Goal: Communication & Community: Answer question/provide support

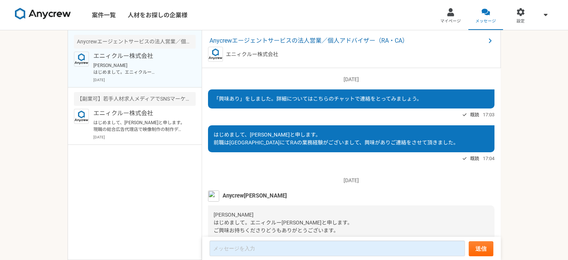
scroll to position [104, 0]
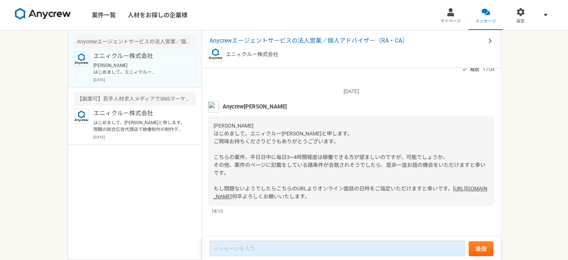
click at [213, 101] on img at bounding box center [213, 106] width 11 height 11
click at [306, 185] on link "[URL][DOMAIN_NAME]" at bounding box center [351, 192] width 274 height 14
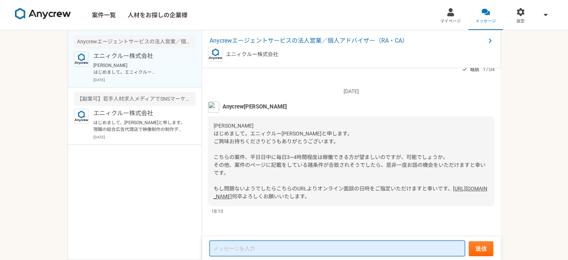
click at [254, 245] on textarea at bounding box center [338, 248] width 256 height 16
type textarea "m"
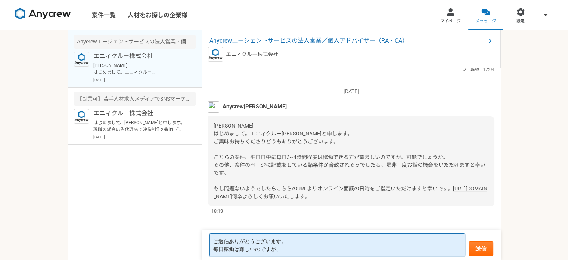
click at [296, 252] on textarea "ご返信ありがとうございます。 毎日稼働は難しいのですが、" at bounding box center [338, 244] width 256 height 23
click at [274, 248] on textarea "ご返信ありがとうございます。 週2・3の稼働であれば3－4時間稼働は" at bounding box center [338, 244] width 256 height 23
type textarea "ご返信ありがとうございます。 週2・3の稼働であれば3~4時間稼働は門"
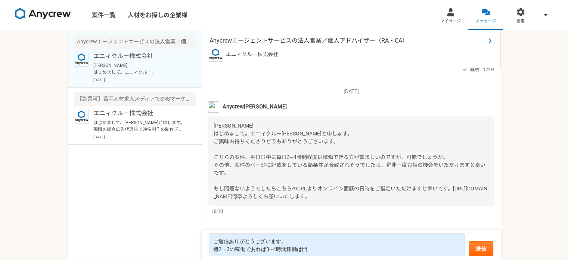
click at [370, 41] on span "Anycrewエージェントサービスの法人営業／個人アドバイザー（RA・CA）" at bounding box center [348, 40] width 276 height 9
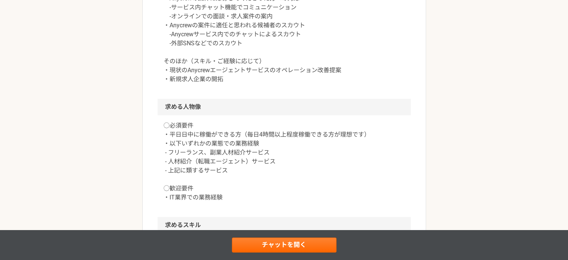
scroll to position [441, 0]
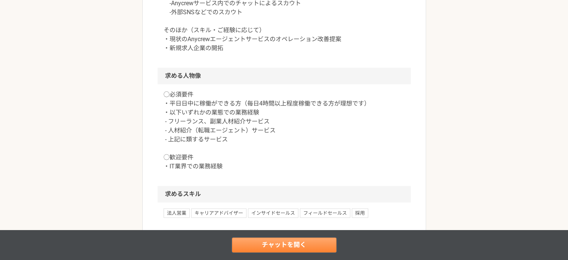
click at [268, 242] on link "チャットを開く" at bounding box center [284, 244] width 105 height 15
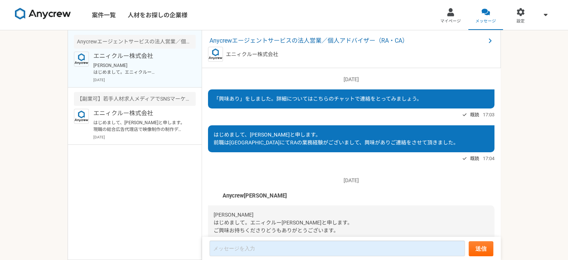
scroll to position [104, 0]
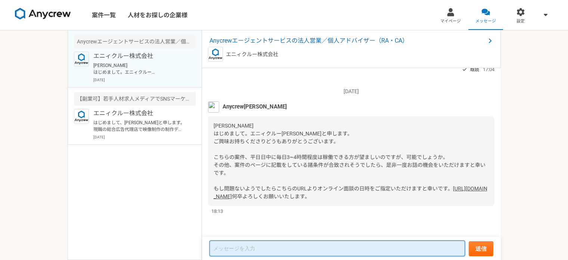
click at [256, 246] on textarea at bounding box center [338, 248] width 256 height 16
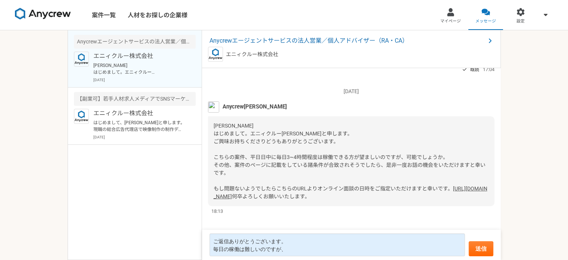
click at [284, 185] on link "[URL][DOMAIN_NAME]" at bounding box center [351, 192] width 274 height 14
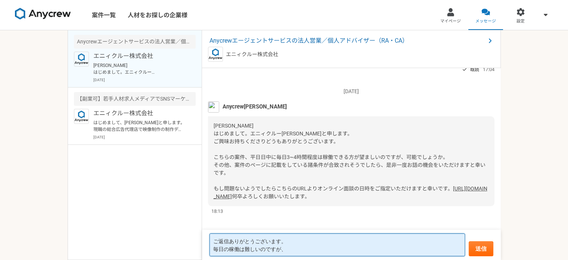
click at [306, 248] on textarea "ご返信ありがとうございます。 毎日の稼働は難しいのですが、" at bounding box center [338, 244] width 256 height 23
click at [214, 248] on textarea "ご返信ありがとうございます。 毎日の稼働は難しいのですが、1日あたりの稼働時間3－4時間であれば問題ないかと思います。" at bounding box center [338, 244] width 256 height 23
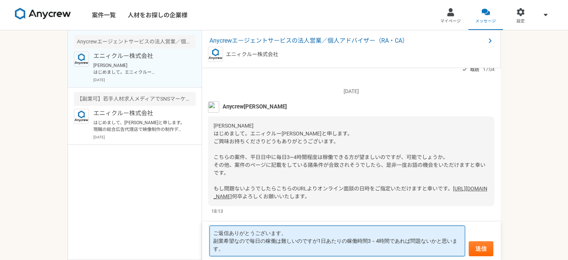
click at [375, 241] on textarea "ご返信ありがとうございます。 副業希望なので毎日の稼働は難しいのですが1日あたりの稼働時間3－4時間であれば問題ないかと思います。" at bounding box center [338, 240] width 256 height 31
click at [434, 246] on textarea "ご返信ありがとうございます。 副業希望なので毎日の稼働は難しいのですが1日あたりの稼働時間3～4時間＠日であれば問題ないかと思います。" at bounding box center [338, 240] width 256 height 31
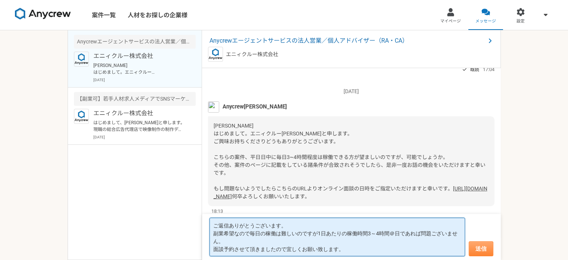
type textarea "ご返信ありがとうございます。 副業希望なので毎日の稼働は難しいのですが1日あたりの稼働時間3～4時間＠日であれば問題ございません。 面談予約させて頂きましたの…"
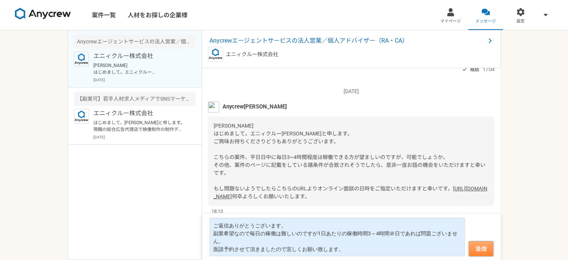
click at [492, 250] on button "送信" at bounding box center [481, 248] width 25 height 15
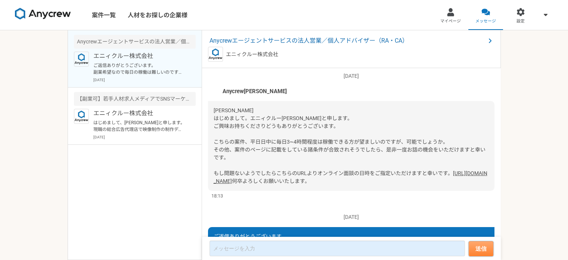
scroll to position [175, 0]
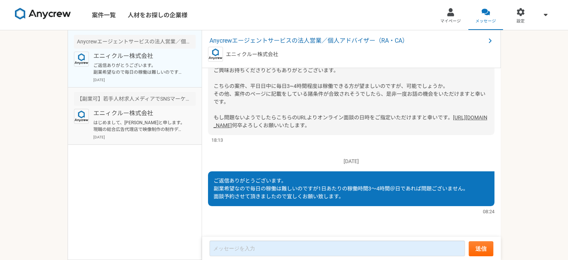
click at [136, 123] on p "はじめまして、[PERSON_NAME]と申します。 現職の総合広告代理店で映像制作の制作ディレクション経験がございます。 宜しくお願い致します。" at bounding box center [139, 125] width 92 height 13
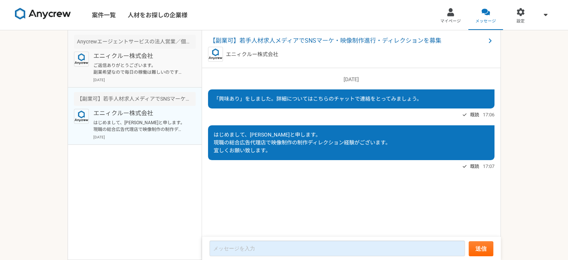
click at [126, 56] on p "エニィクルー株式会社" at bounding box center [139, 56] width 92 height 9
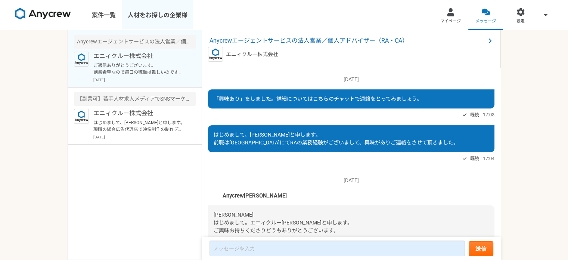
scroll to position [175, 0]
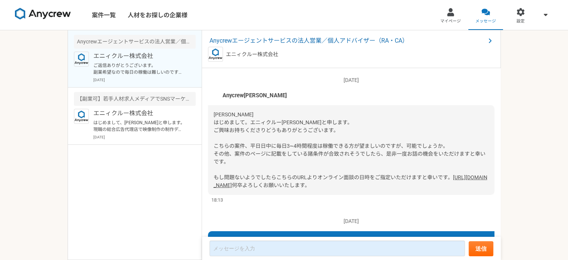
scroll to position [100, 0]
click at [214, 96] on img at bounding box center [213, 95] width 11 height 11
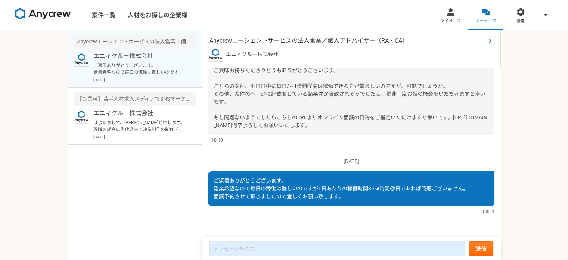
click at [252, 43] on span "Anycrewエージェントサービスの法人営業／個人アドバイザー（RA・CA）" at bounding box center [348, 40] width 276 height 9
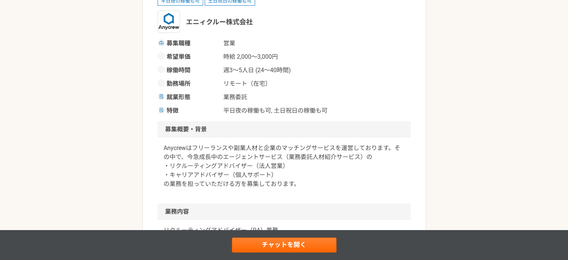
scroll to position [115, 0]
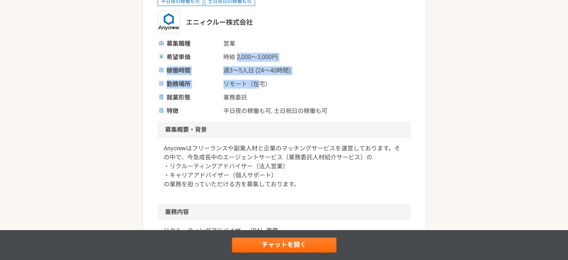
drag, startPoint x: 238, startPoint y: 59, endPoint x: 258, endPoint y: 83, distance: 31.3
click at [258, 83] on div "募集職種 営業 希望単価 時給 2,000〜3,000円 稼働時間 週3〜5人日 (24〜40時間) 勤務場所 リモート（在宅） 就業形態 業務委託 特徴 平…" at bounding box center [284, 77] width 253 height 76
click at [258, 83] on span "リモート（在宅）" at bounding box center [260, 84] width 75 height 9
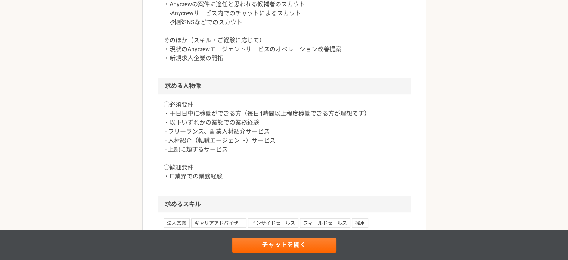
scroll to position [498, 0]
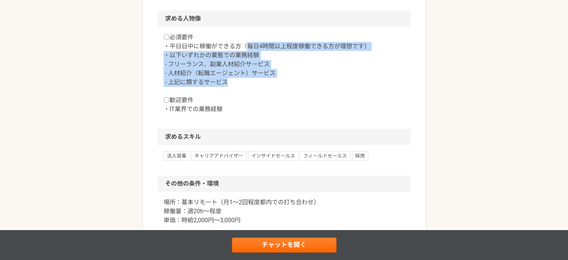
drag, startPoint x: 247, startPoint y: 45, endPoint x: 259, endPoint y: 84, distance: 40.8
click at [259, 84] on p "◯必須要件 ・平日日中に稼働ができる方（毎日4時間以上程度稼働できる方が理想です） ・以下いずれかの業態での業務経験 - フリーランス、副業人材紹介サービス …" at bounding box center [284, 73] width 241 height 81
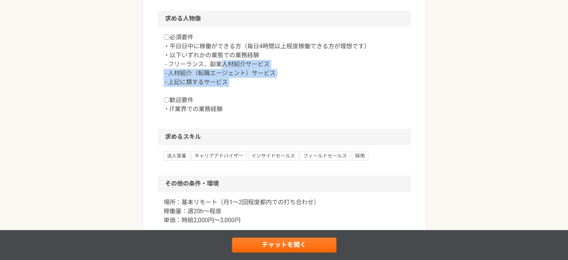
drag, startPoint x: 259, startPoint y: 84, endPoint x: 219, endPoint y: 68, distance: 42.6
click at [219, 68] on p "◯必須要件 ・平日日中に稼働ができる方（毎日4時間以上程度稼働できる方が理想です） ・以下いずれかの業態での業務経験 - フリーランス、副業人材紹介サービス …" at bounding box center [284, 73] width 241 height 81
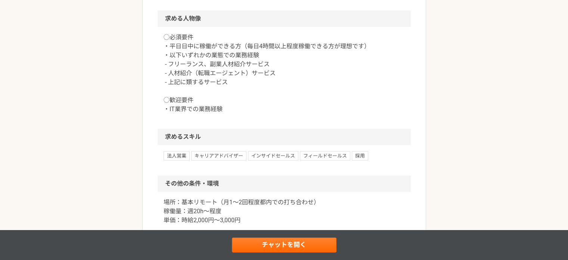
click at [212, 59] on p "◯必須要件 ・平日日中に稼働ができる方（毎日4時間以上程度稼働できる方が理想です） ・以下いずれかの業態での業務経験 - フリーランス、副業人材紹介サービス …" at bounding box center [284, 73] width 241 height 81
click at [223, 74] on p "◯必須要件 ・平日日中に稼働ができる方（毎日4時間以上程度稼働できる方が理想です） ・以下いずれかの業態での業務経験 - フリーランス、副業人材紹介サービス …" at bounding box center [284, 73] width 241 height 81
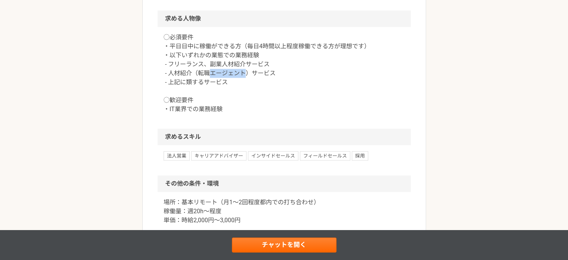
click at [223, 74] on p "◯必須要件 ・平日日中に稼働ができる方（毎日4時間以上程度稼働できる方が理想です） ・以下いずれかの業態での業務経験 - フリーランス、副業人材紹介サービス …" at bounding box center [284, 73] width 241 height 81
click at [223, 75] on p "◯必須要件 ・平日日中に稼働ができる方（毎日4時間以上程度稼働できる方が理想です） ・以下いずれかの業態での業務経験 - フリーランス、副業人材紹介サービス …" at bounding box center [284, 73] width 241 height 81
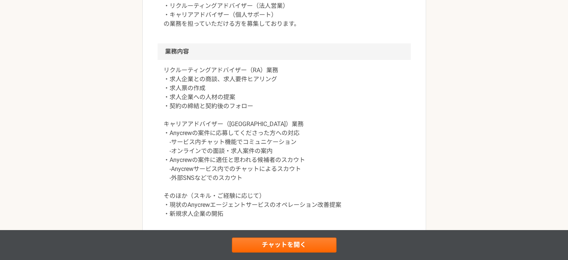
scroll to position [252, 0]
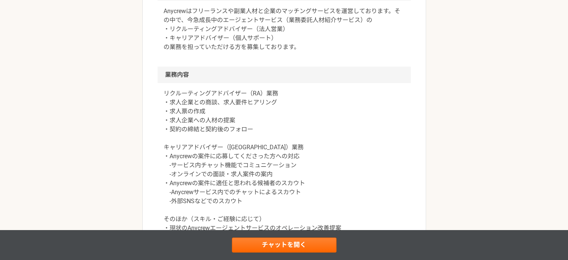
click at [223, 75] on h2 "業務内容" at bounding box center [284, 75] width 253 height 16
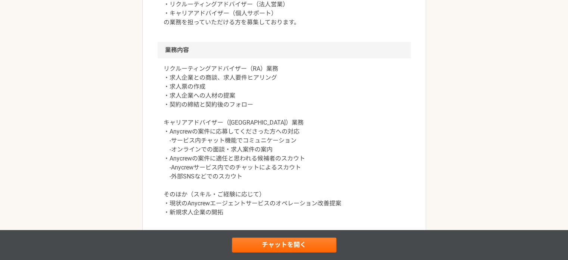
click at [214, 122] on p "リクルーティングアドバイザー（RA）業務 ・求人企業との商談、求人要件ヒアリング ・求人票の作成 ・求人企業への人材の提案 ・契約の締結と契約後のフォロー キ…" at bounding box center [284, 140] width 241 height 152
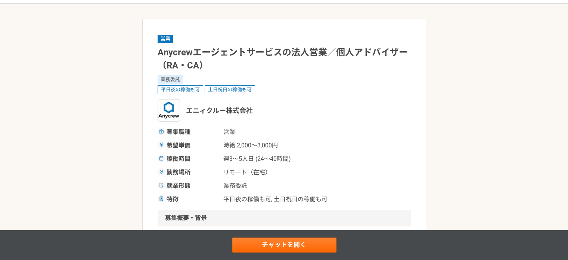
scroll to position [26, 0]
